Goal: Task Accomplishment & Management: Use online tool/utility

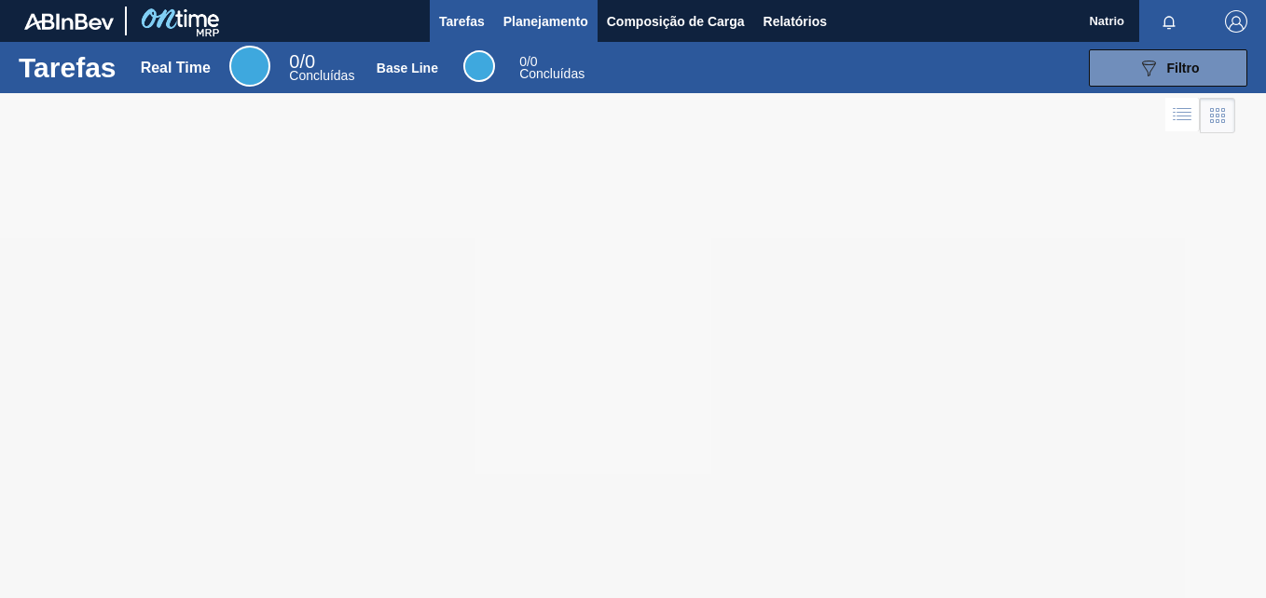
click at [555, 24] on span "Planejamento" at bounding box center [545, 21] width 85 height 22
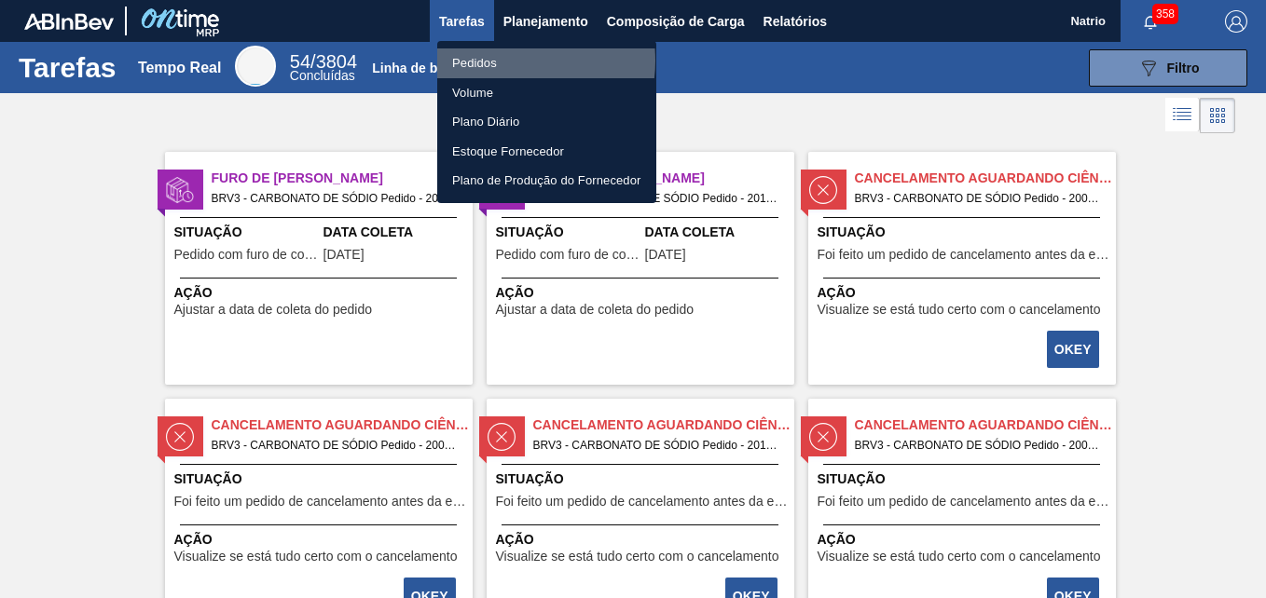
click at [502, 61] on li "Pedidos" at bounding box center [546, 63] width 219 height 30
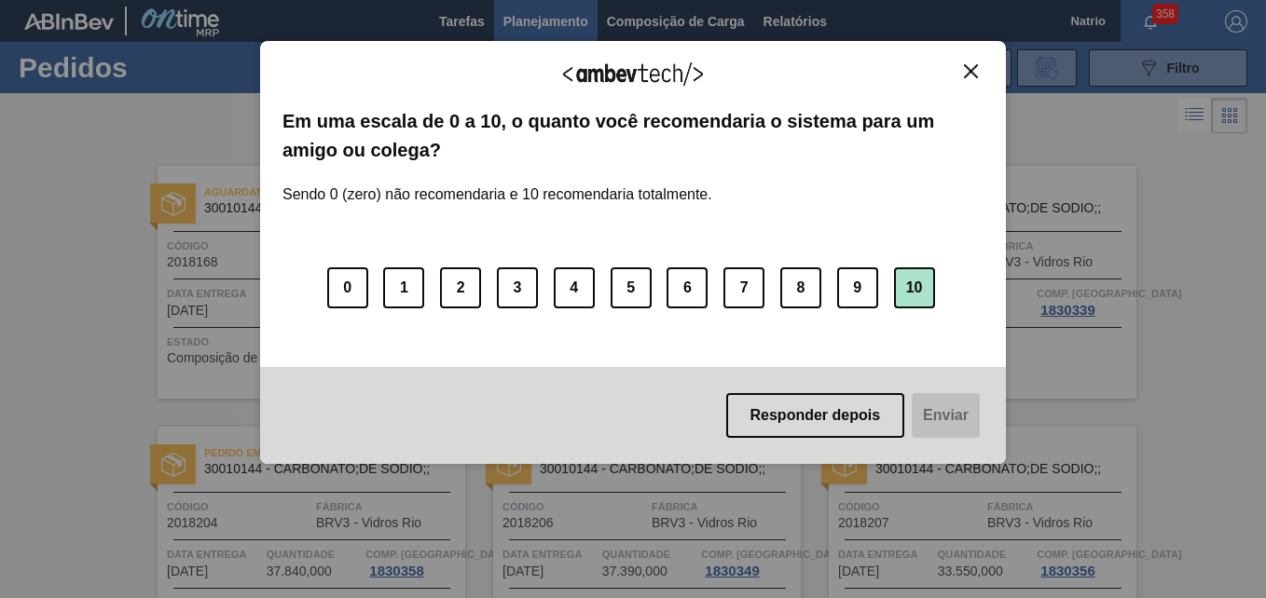
click at [906, 281] on button "10" at bounding box center [914, 287] width 41 height 41
click at [937, 412] on button "Enviar" at bounding box center [944, 415] width 72 height 45
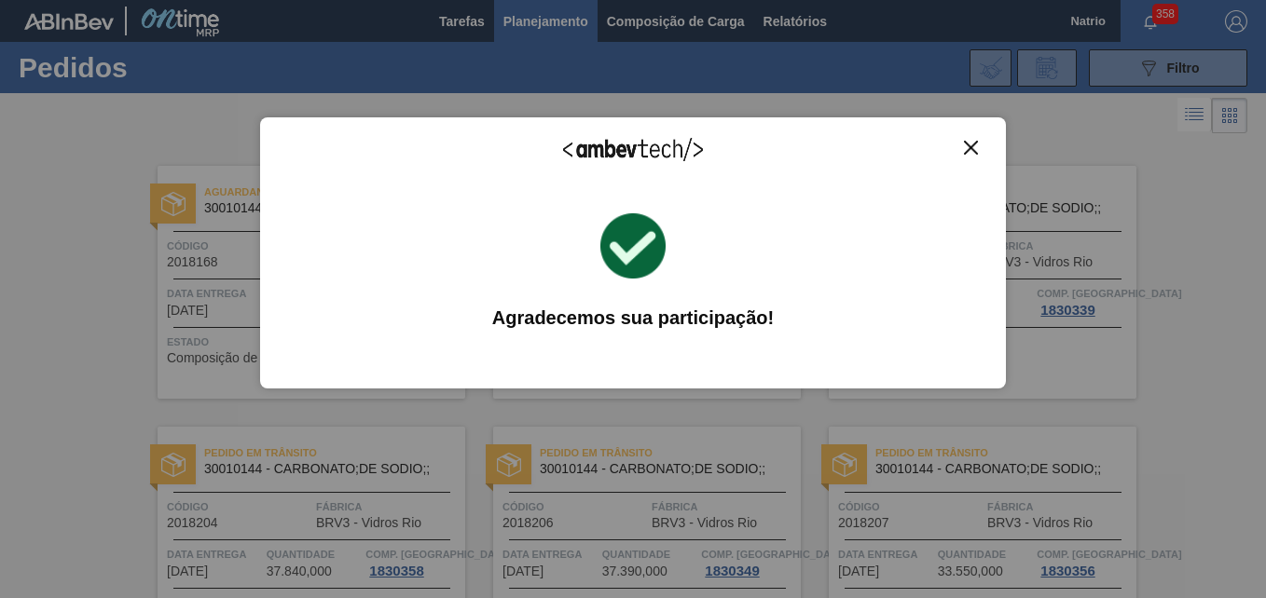
click at [968, 144] on img "Fechar" at bounding box center [971, 148] width 14 height 14
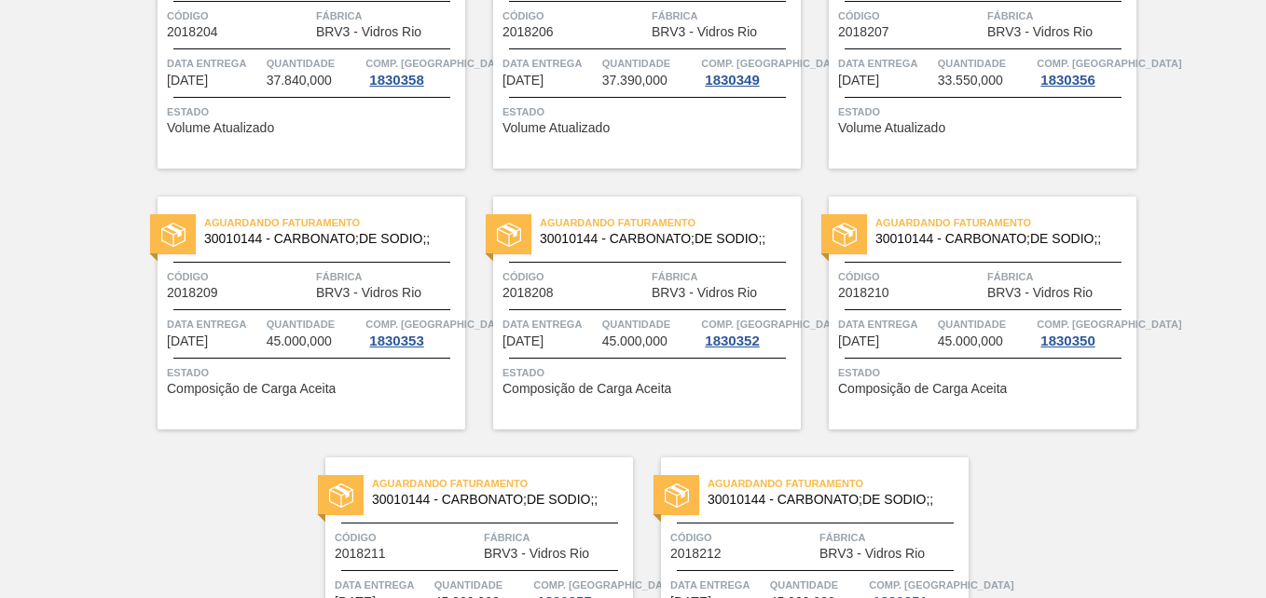
scroll to position [535, 0]
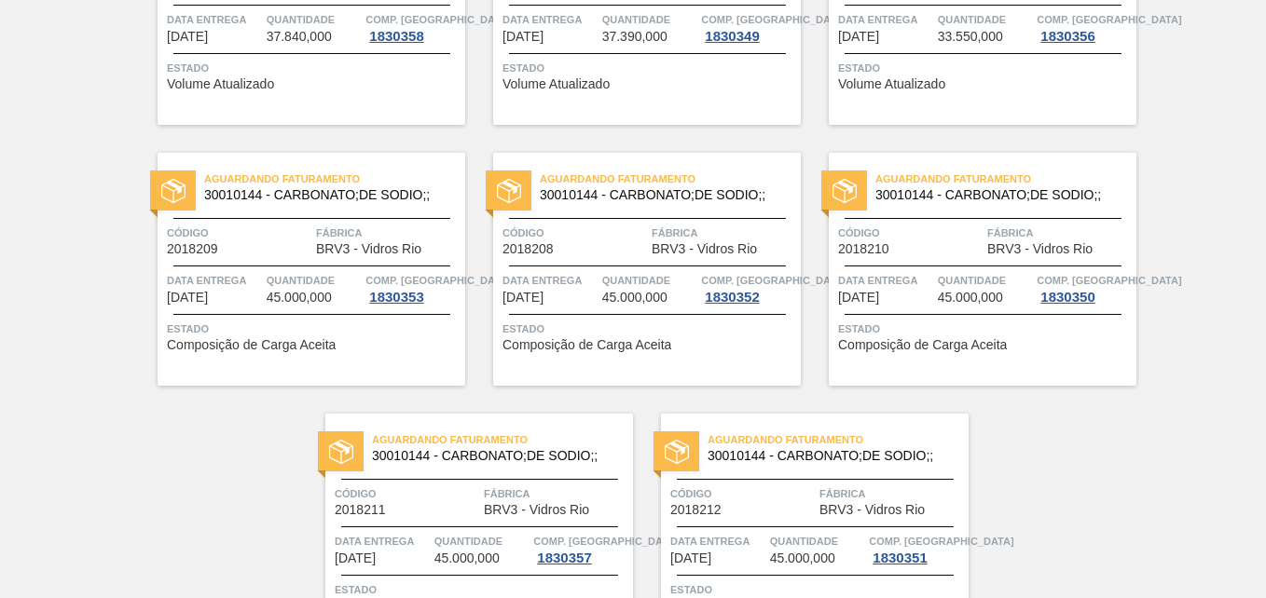
click at [326, 226] on span "Fábrica" at bounding box center [388, 233] width 144 height 19
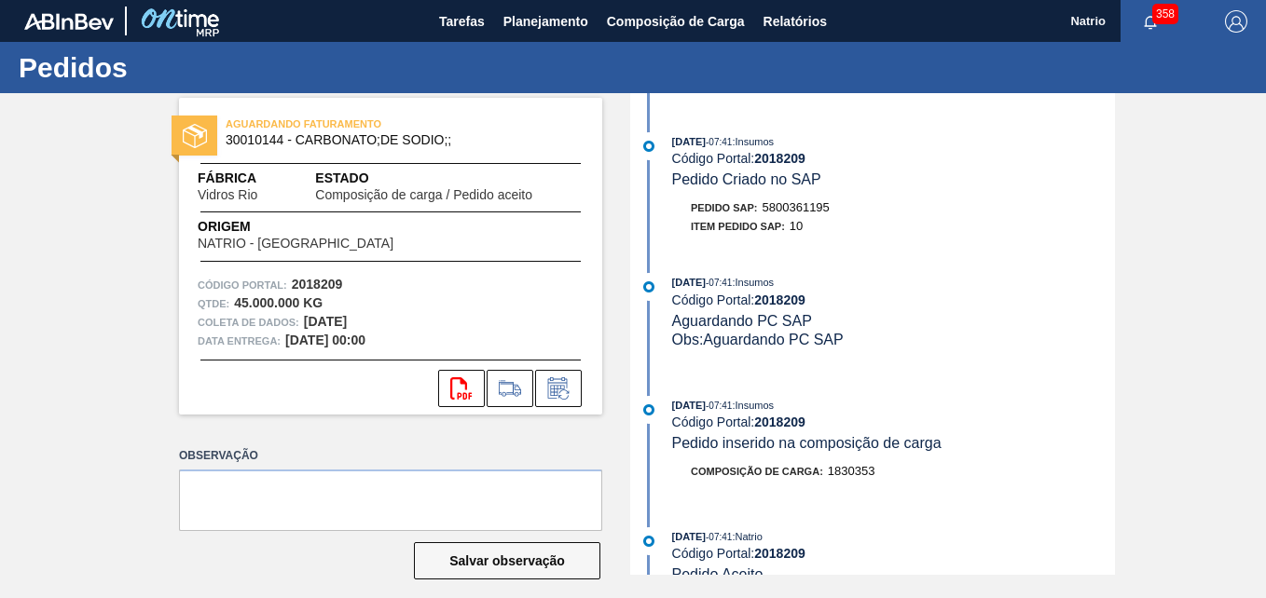
scroll to position [83, 0]
